Goal: Task Accomplishment & Management: Manage account settings

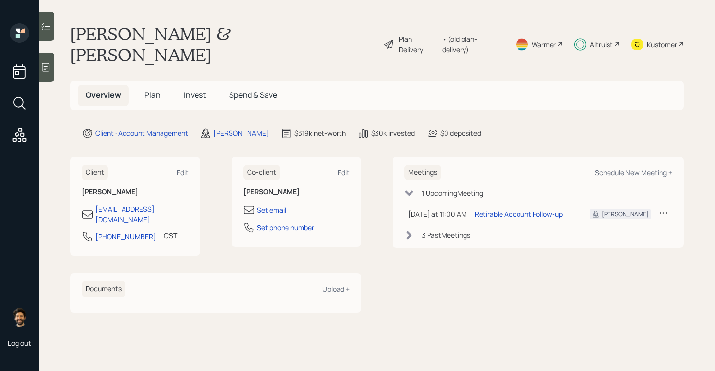
click at [595, 39] on div "Altruist" at bounding box center [601, 44] width 23 height 10
click at [602, 39] on div "Altruist" at bounding box center [601, 44] width 23 height 10
click at [653, 39] on div "Kustomer" at bounding box center [662, 44] width 30 height 10
click at [150, 89] on span "Plan" at bounding box center [152, 94] width 16 height 11
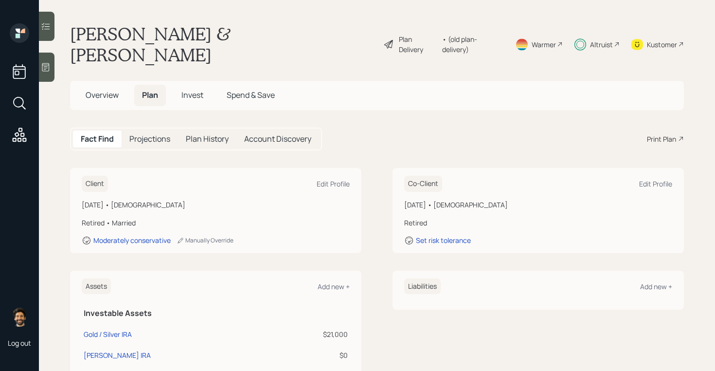
click at [479, 28] on div "Plan Delivery • (old plan-delivery)" at bounding box center [443, 44] width 121 height 42
click at [479, 37] on div "• (old plan-delivery)" at bounding box center [472, 44] width 61 height 20
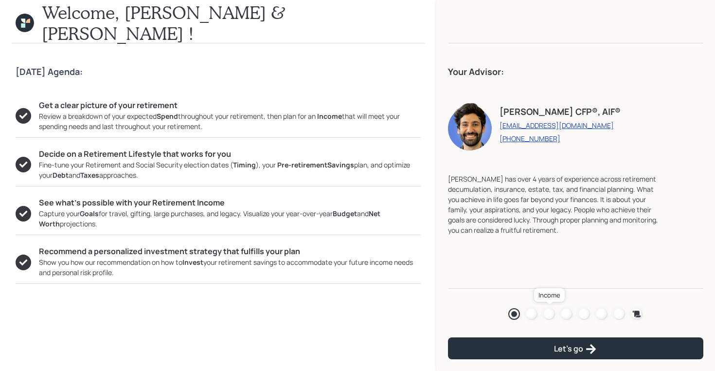
click at [549, 312] on div at bounding box center [549, 314] width 12 height 12
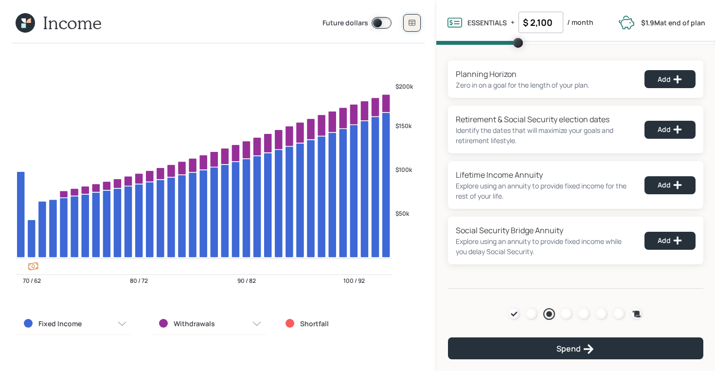
click at [407, 22] on button at bounding box center [412, 23] width 18 height 18
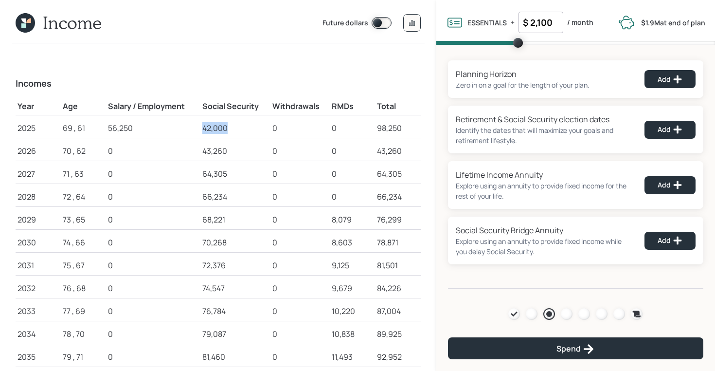
drag, startPoint x: 203, startPoint y: 125, endPoint x: 230, endPoint y: 125, distance: 27.2
click at [230, 125] on div "42,000" at bounding box center [235, 128] width 66 height 12
drag, startPoint x: 202, startPoint y: 145, endPoint x: 230, endPoint y: 152, distance: 29.5
click at [230, 152] on div "43,260" at bounding box center [235, 151] width 66 height 12
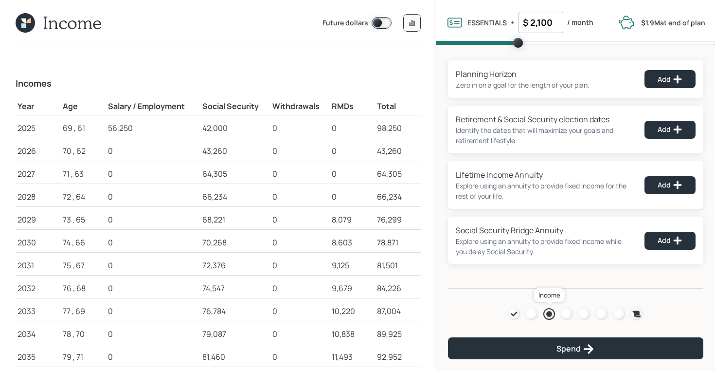
click at [548, 313] on div at bounding box center [549, 314] width 6 height 6
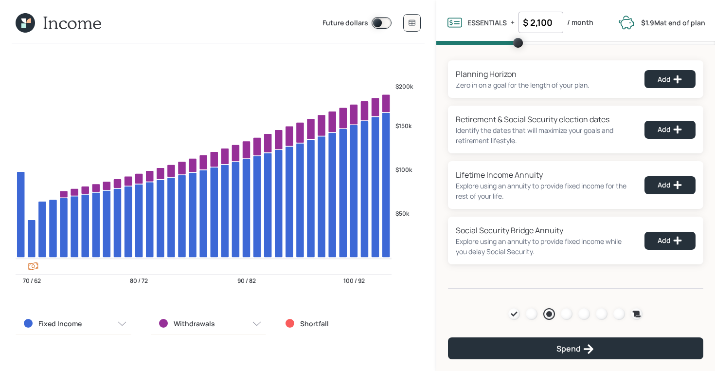
click at [25, 27] on icon at bounding box center [23, 25] width 4 height 4
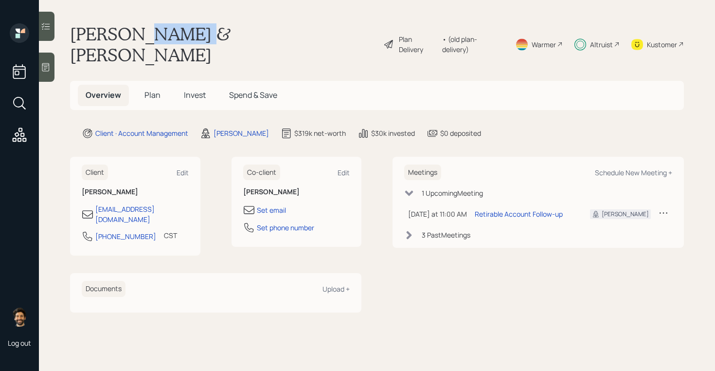
drag, startPoint x: 139, startPoint y: 32, endPoint x: 196, endPoint y: 29, distance: 57.9
click at [196, 29] on h1 "[PERSON_NAME] & [PERSON_NAME]" at bounding box center [222, 44] width 305 height 42
click at [484, 34] on div "• (old plan-delivery)" at bounding box center [472, 44] width 61 height 20
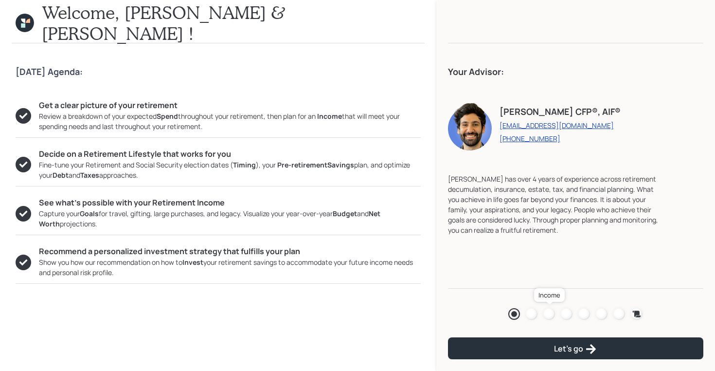
click at [547, 310] on div at bounding box center [549, 314] width 12 height 12
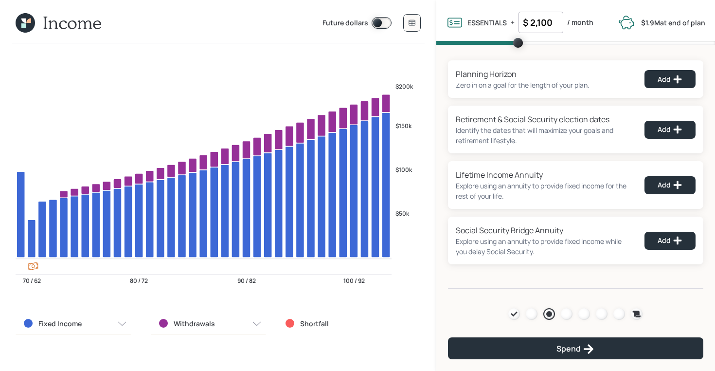
click at [26, 22] on icon at bounding box center [25, 22] width 19 height 19
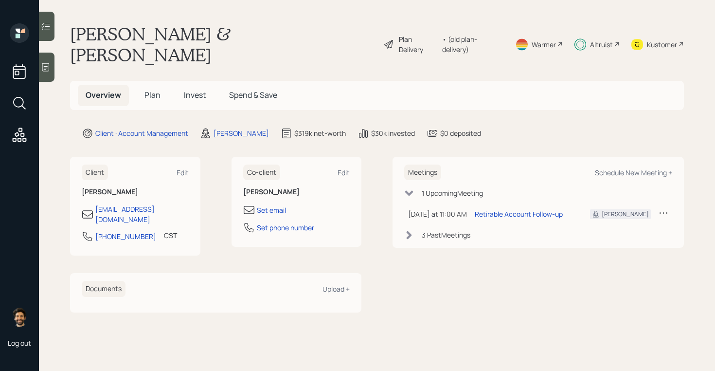
click at [190, 89] on span "Invest" at bounding box center [195, 94] width 22 height 11
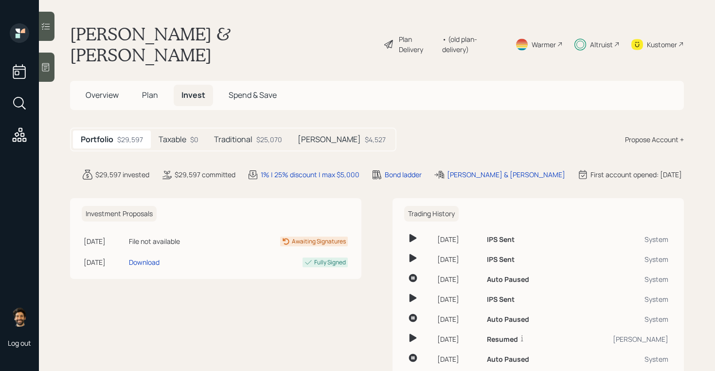
click at [185, 135] on h5 "Taxable" at bounding box center [173, 139] width 28 height 9
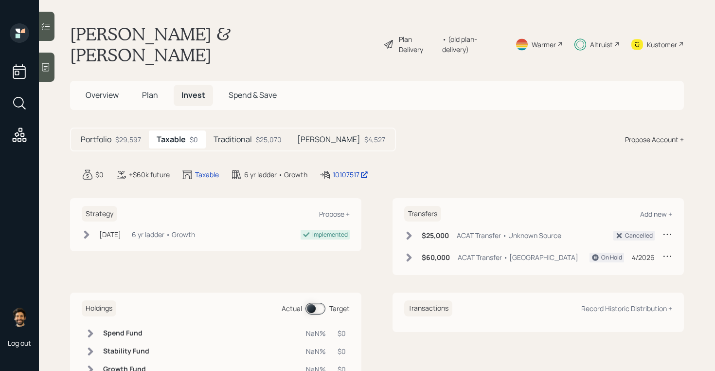
click at [411, 252] on icon at bounding box center [409, 257] width 10 height 10
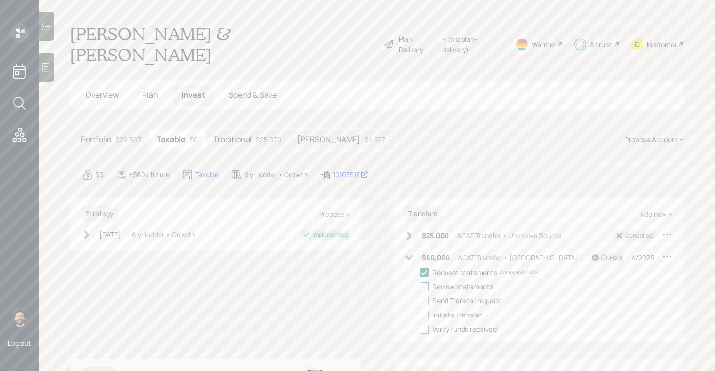
click at [426, 282] on div at bounding box center [424, 286] width 9 height 9
click at [420, 286] on input "checkbox" at bounding box center [419, 286] width 0 height 0
checkbox input "true"
click at [426, 296] on div at bounding box center [424, 300] width 9 height 9
click at [420, 300] on input "checkbox" at bounding box center [419, 300] width 0 height 0
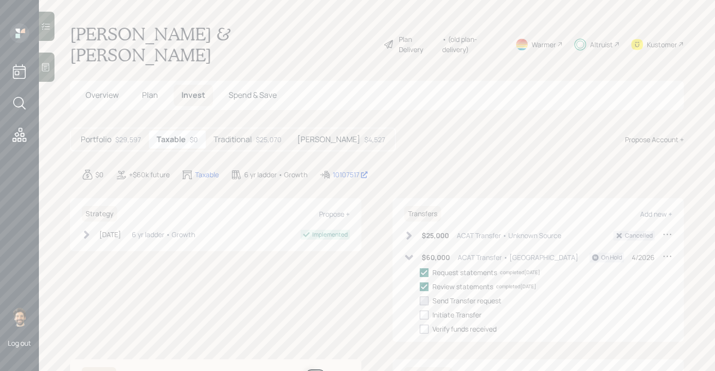
checkbox input "true"
click at [426, 310] on div at bounding box center [424, 314] width 9 height 9
click at [420, 314] on input "checkbox" at bounding box center [419, 314] width 0 height 0
checkbox input "true"
click at [668, 251] on icon at bounding box center [667, 256] width 10 height 10
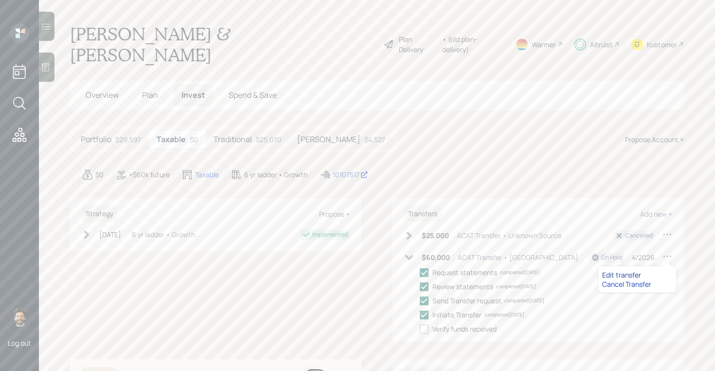
click at [630, 270] on div "Edit transfer" at bounding box center [637, 274] width 70 height 9
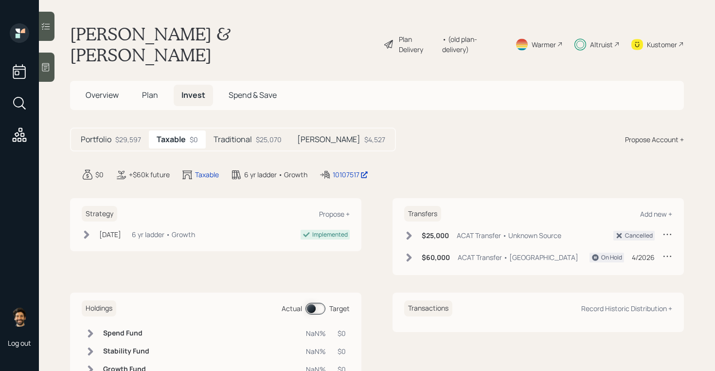
select select "de6a6dbc-cb10-45df-acea-4ffc390ed7ad"
select select "4"
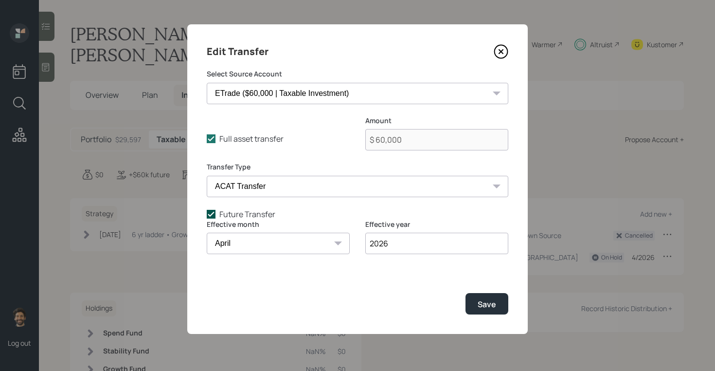
click at [211, 214] on icon at bounding box center [211, 214] width 9 height 9
click at [207, 214] on input "Future Transfer" at bounding box center [206, 213] width 0 height 0
checkbox input "false"
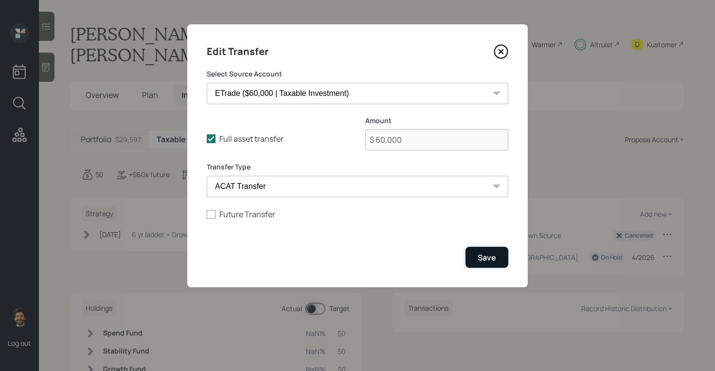
click at [488, 257] on div "Save" at bounding box center [487, 257] width 18 height 11
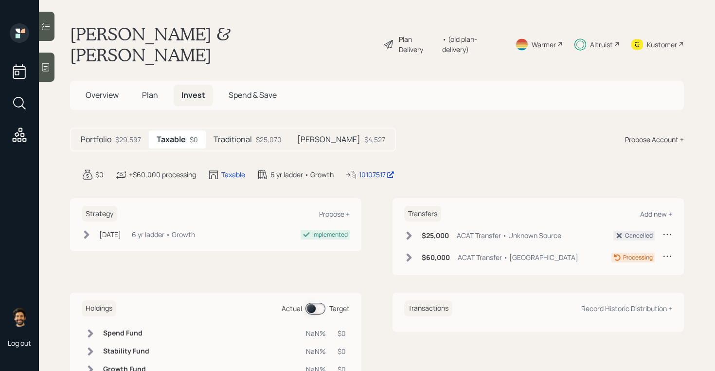
click at [410, 252] on icon at bounding box center [409, 257] width 10 height 10
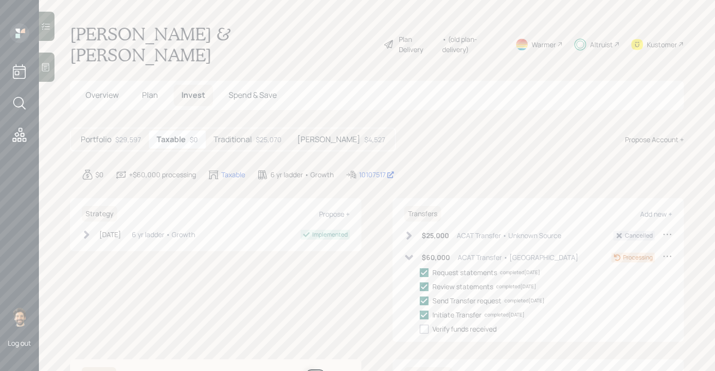
click at [410, 255] on icon at bounding box center [409, 257] width 8 height 5
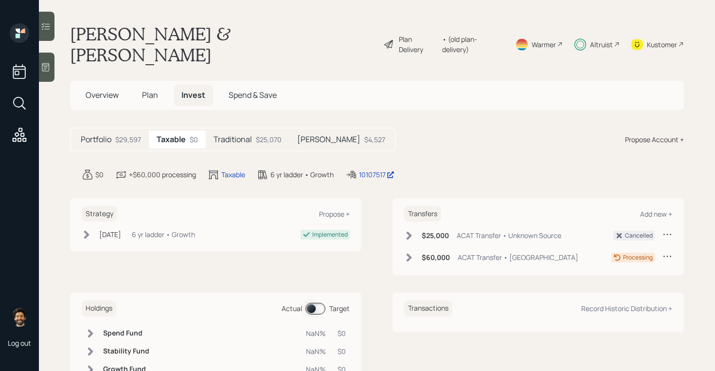
click at [229, 135] on h5 "Traditional" at bounding box center [232, 139] width 38 height 9
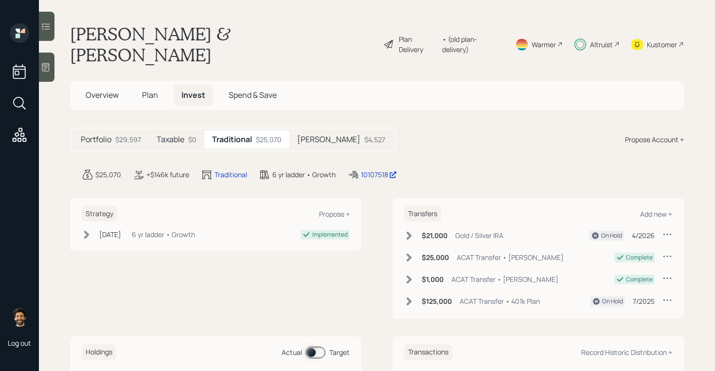
click at [179, 135] on h5 "Taxable" at bounding box center [171, 139] width 28 height 9
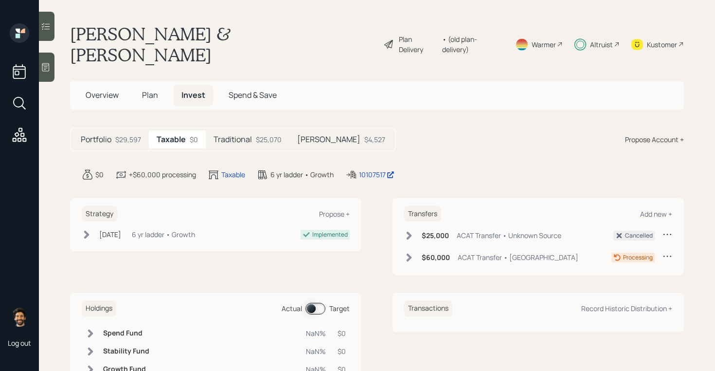
click at [410, 252] on icon at bounding box center [409, 257] width 10 height 10
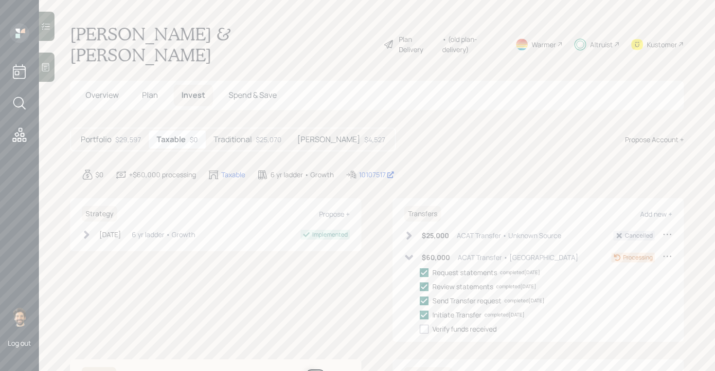
click at [410, 252] on icon at bounding box center [409, 257] width 10 height 10
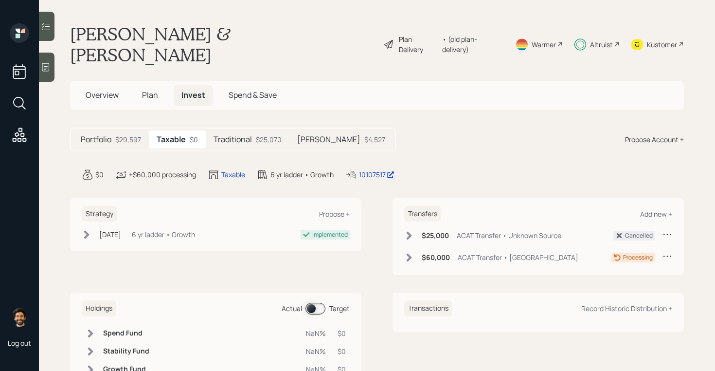
click at [247, 135] on h5 "Traditional" at bounding box center [232, 139] width 38 height 9
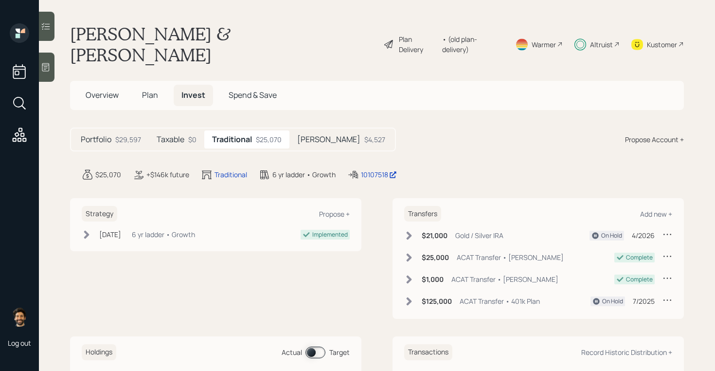
click at [408, 296] on icon at bounding box center [409, 301] width 10 height 10
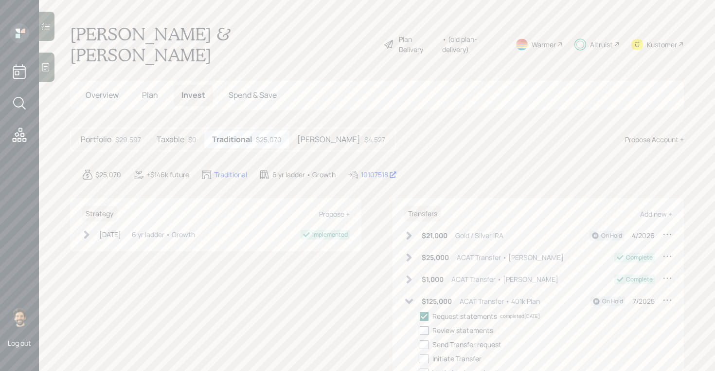
click at [426, 326] on div at bounding box center [424, 330] width 9 height 9
click at [420, 330] on input "checkbox" at bounding box center [419, 330] width 0 height 0
checkbox input "true"
click at [426, 340] on div at bounding box center [424, 344] width 9 height 9
click at [420, 344] on input "checkbox" at bounding box center [419, 344] width 0 height 0
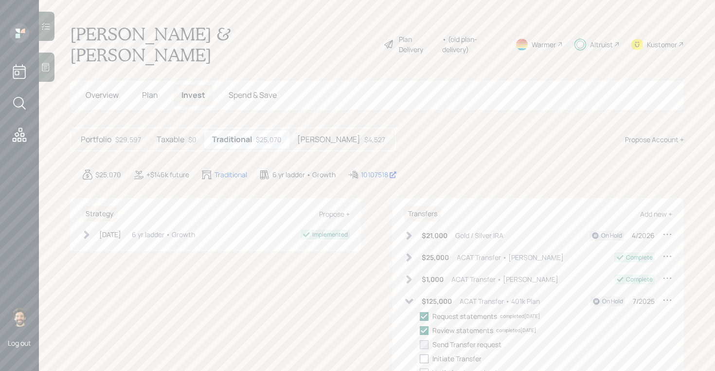
checkbox input "true"
click at [426, 354] on div at bounding box center [424, 358] width 9 height 9
click at [420, 358] on input "checkbox" at bounding box center [419, 358] width 0 height 0
checkbox input "true"
click at [664, 295] on div at bounding box center [667, 301] width 10 height 12
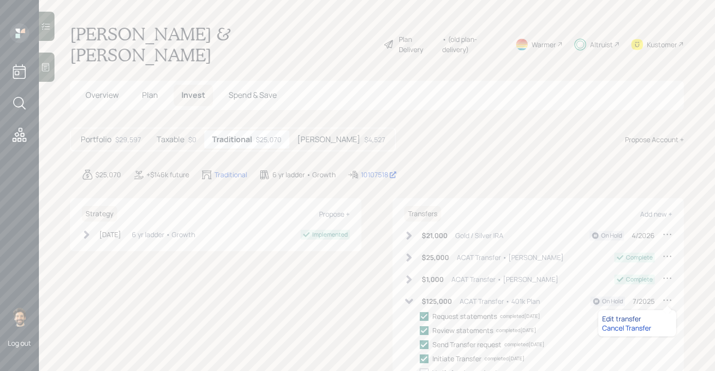
click at [627, 314] on div "Edit transfer" at bounding box center [637, 318] width 70 height 9
select select "44739d56-f70c-4b18-97da-9e59a4699ed0"
select select "7"
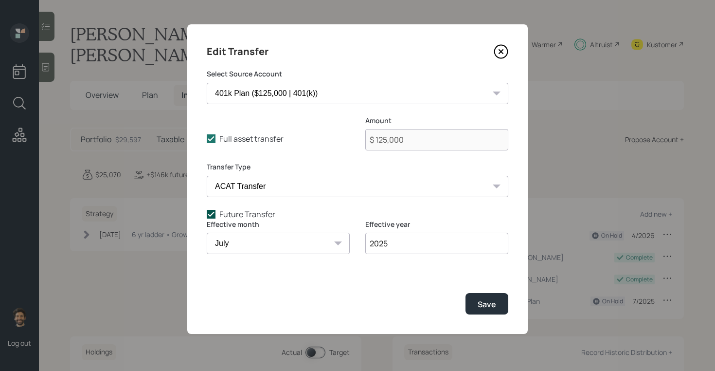
click at [210, 214] on icon at bounding box center [211, 214] width 9 height 9
click at [207, 214] on input "Future Transfer" at bounding box center [206, 213] width 0 height 0
checkbox input "false"
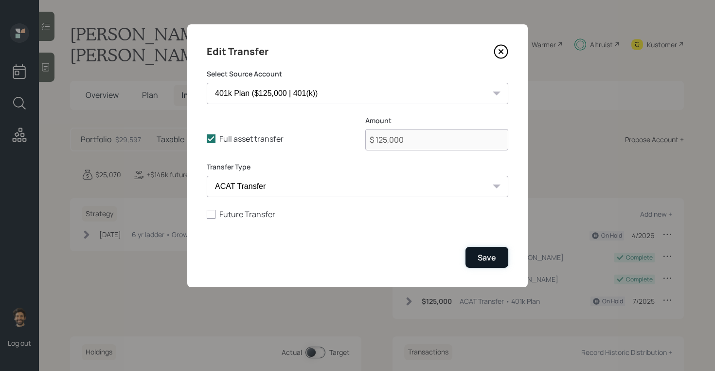
click at [486, 257] on div "Save" at bounding box center [487, 257] width 18 height 11
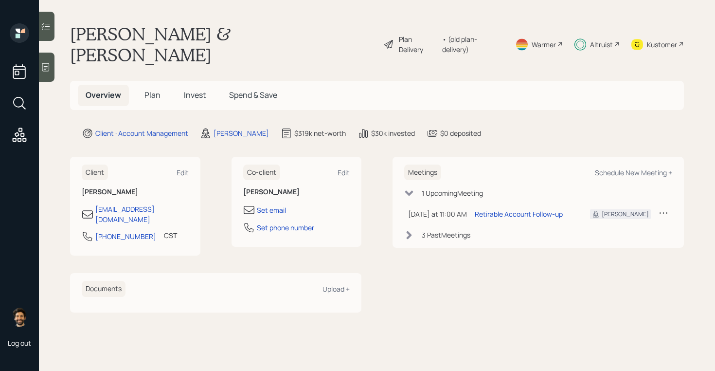
click at [200, 89] on span "Invest" at bounding box center [195, 94] width 22 height 11
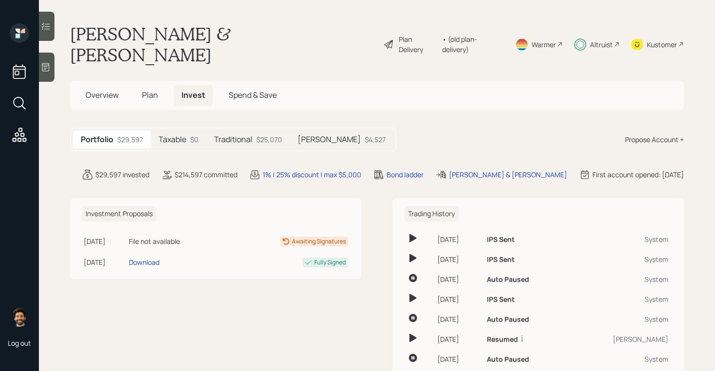
click at [183, 135] on h5 "Taxable" at bounding box center [173, 139] width 28 height 9
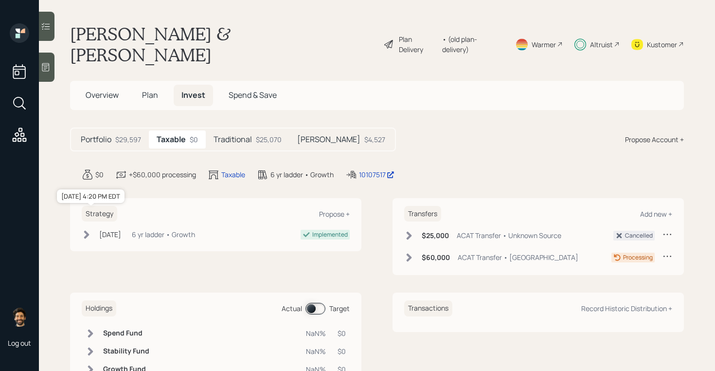
click at [119, 229] on div "[DATE]" at bounding box center [110, 234] width 22 height 10
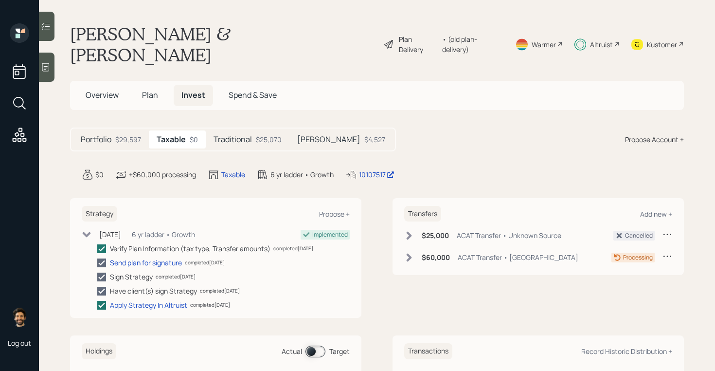
click at [602, 23] on div "Altruist" at bounding box center [596, 44] width 45 height 42
click at [289, 106] on main "Harry & Hanping Turkette Plan Delivery • (old plan-delivery) Warmer Altruist Ku…" at bounding box center [377, 185] width 676 height 371
click at [364, 134] on div "$4,527" at bounding box center [374, 139] width 21 height 10
